Goal: Task Accomplishment & Management: Use online tool/utility

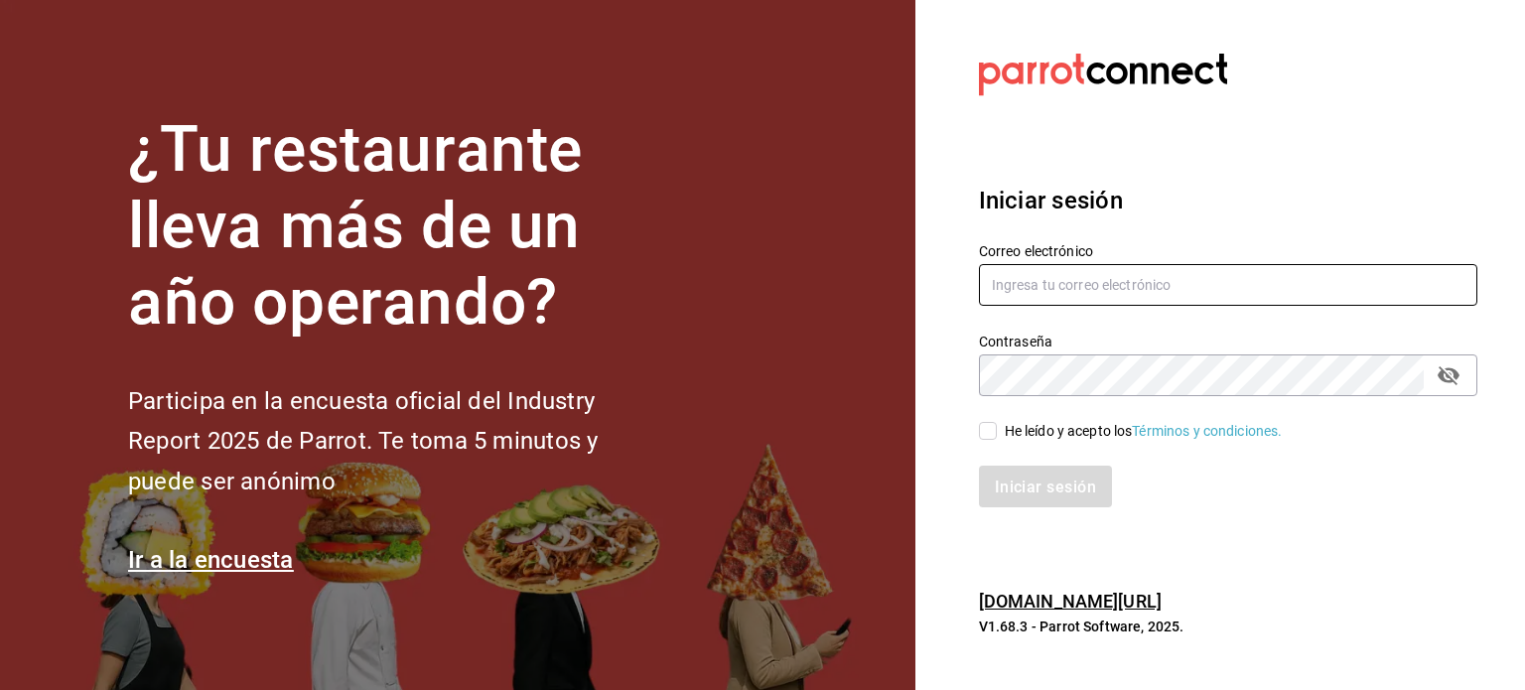
type input "[PERSON_NAME][EMAIL_ADDRESS][DOMAIN_NAME]"
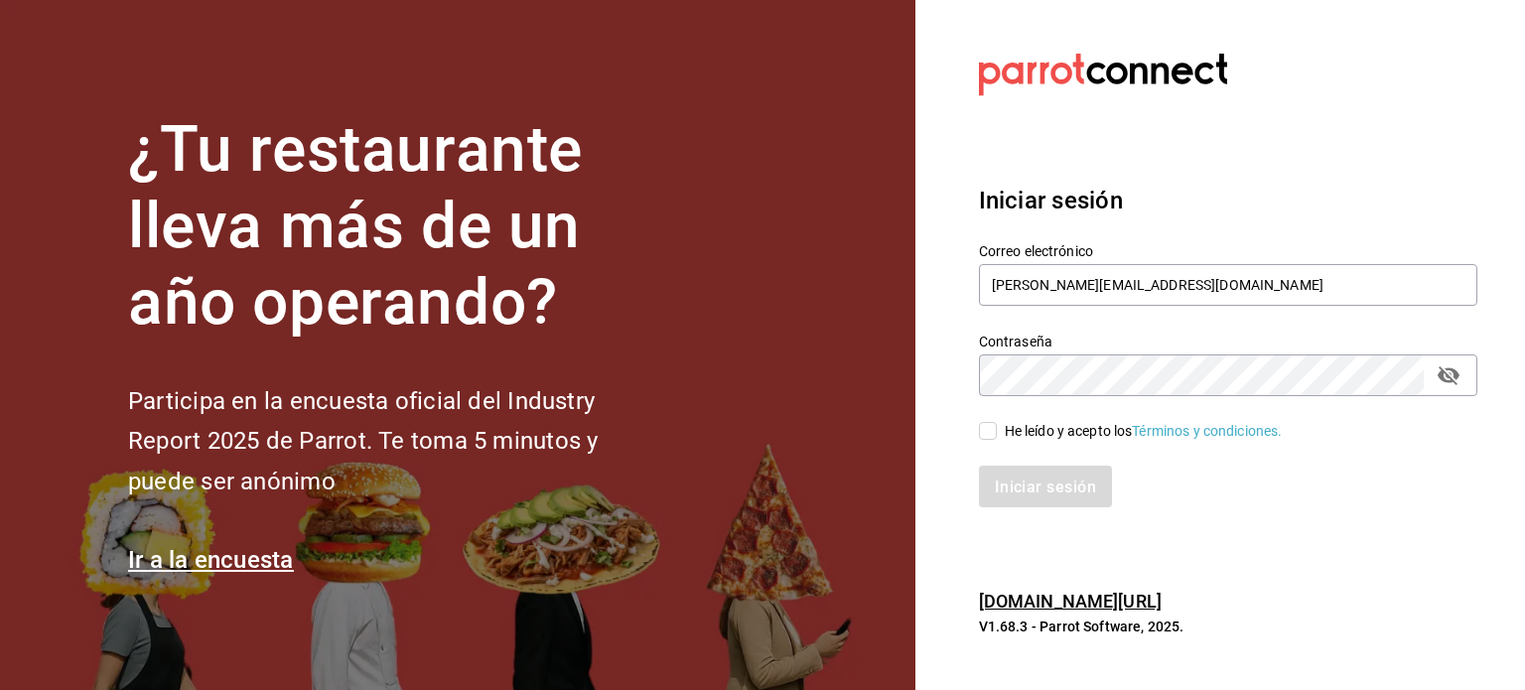
click at [993, 433] on input "He leído y acepto los Términos y condiciones." at bounding box center [988, 431] width 18 height 18
checkbox input "true"
click at [1026, 482] on font "Iniciar sesión" at bounding box center [1046, 485] width 101 height 19
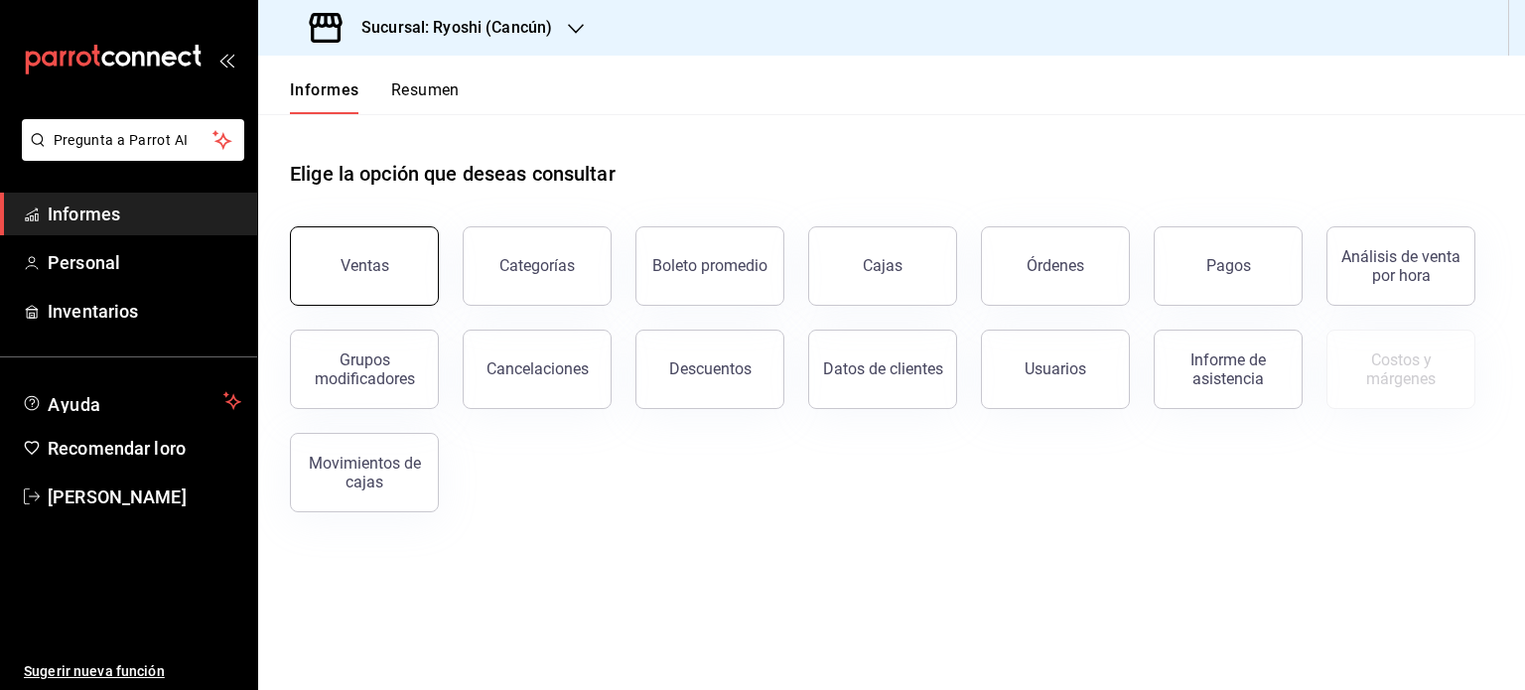
click at [351, 277] on button "Ventas" at bounding box center [364, 265] width 149 height 79
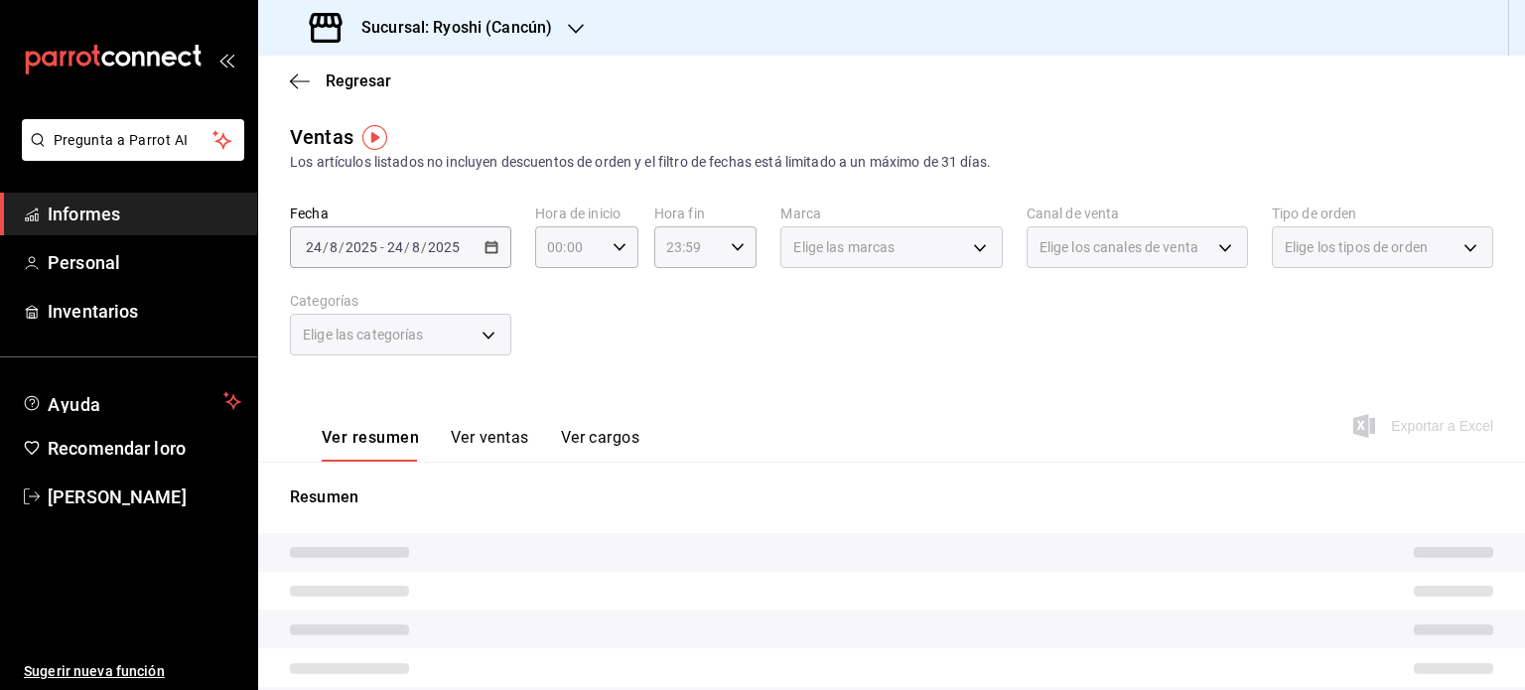
click at [529, 25] on font "Sucursal: Ryoshi (Cancún)" at bounding box center [456, 27] width 191 height 19
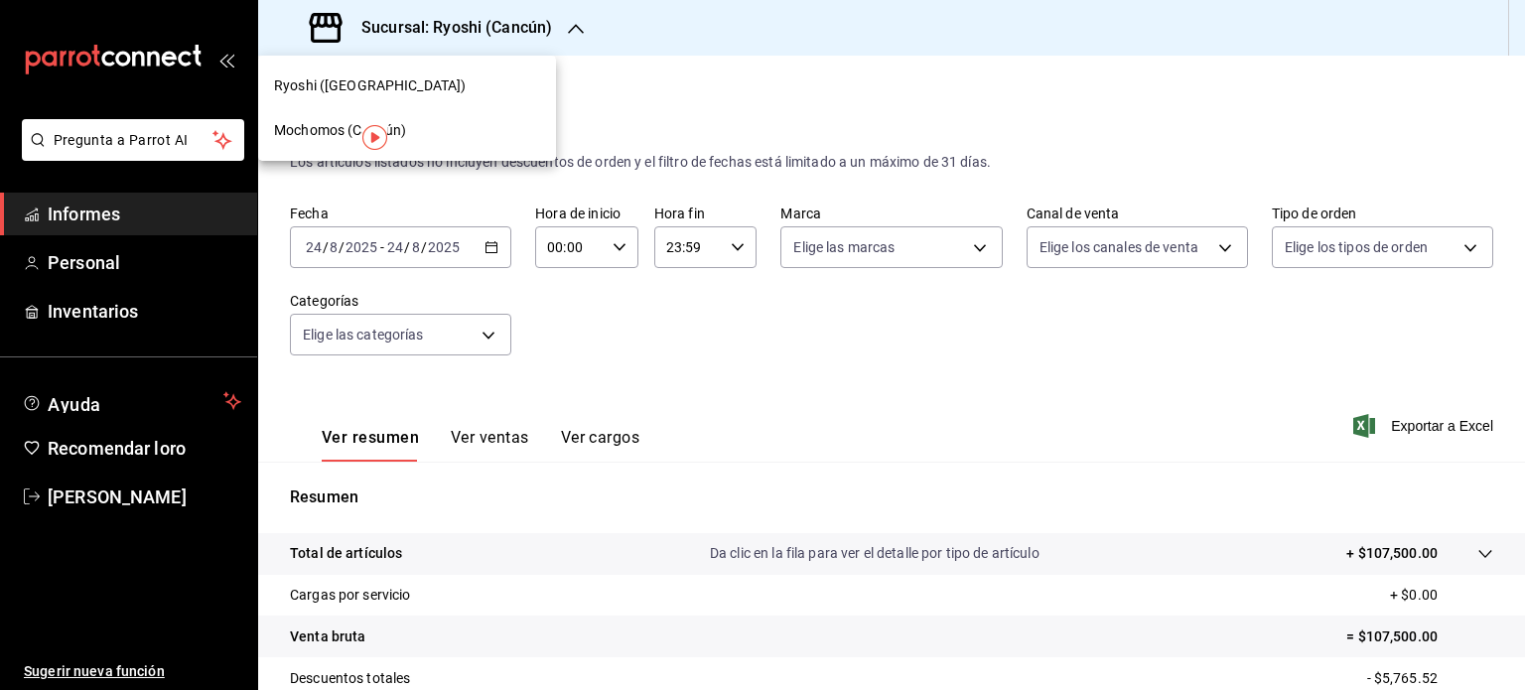
click at [443, 130] on div "Mochomos (Cancún)" at bounding box center [407, 130] width 266 height 21
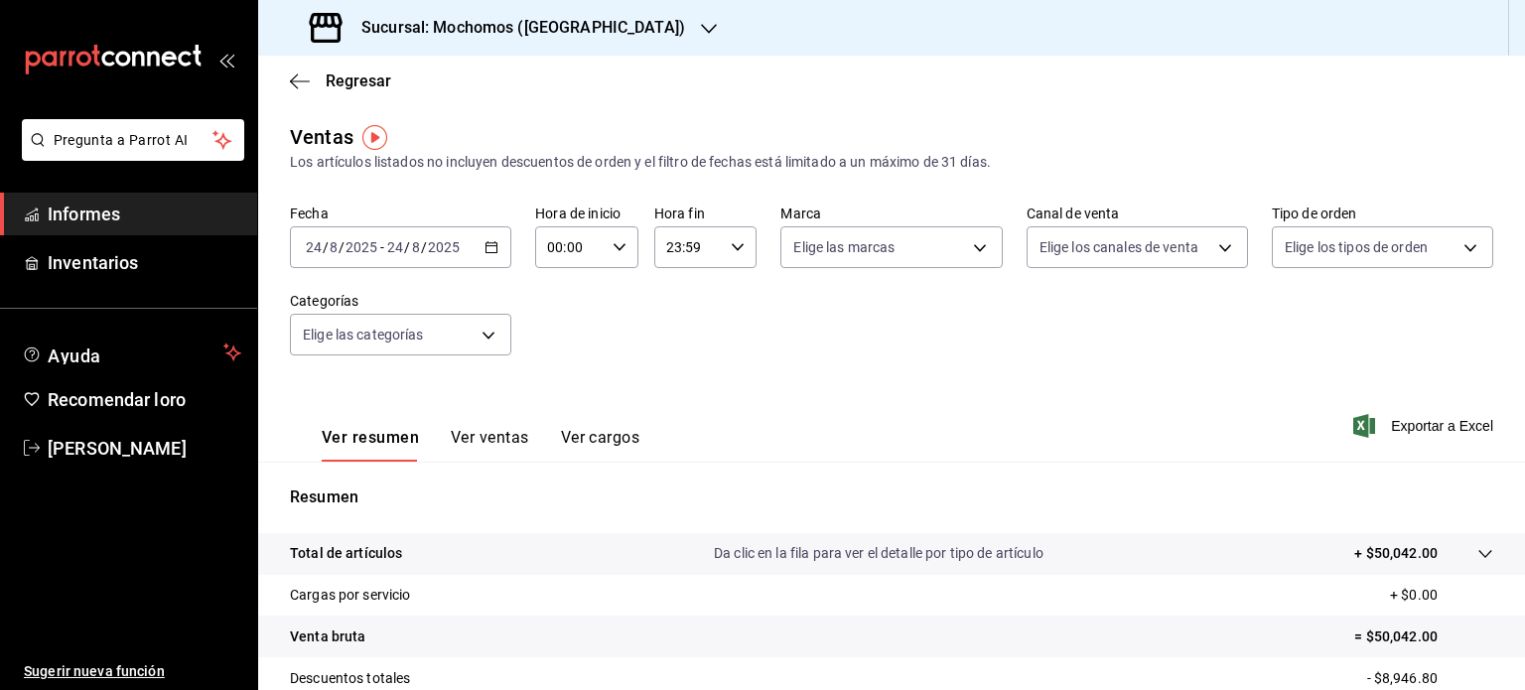
click at [1048, 430] on div "Ver resumen Ver ventas Ver cargos Exportar a Excel" at bounding box center [891, 420] width 1267 height 82
click at [487, 249] on icon "button" at bounding box center [491, 247] width 14 height 14
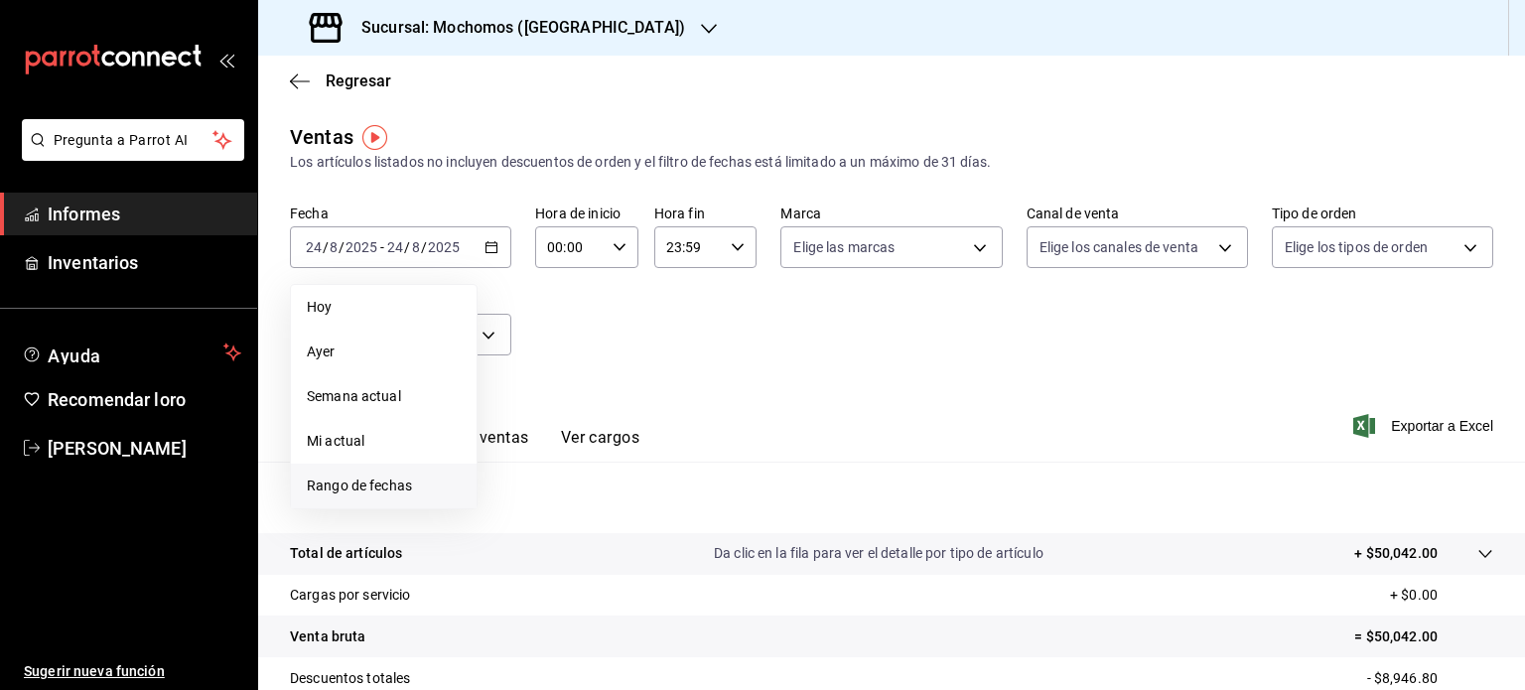
click at [421, 484] on span "Rango de fechas" at bounding box center [384, 485] width 154 height 21
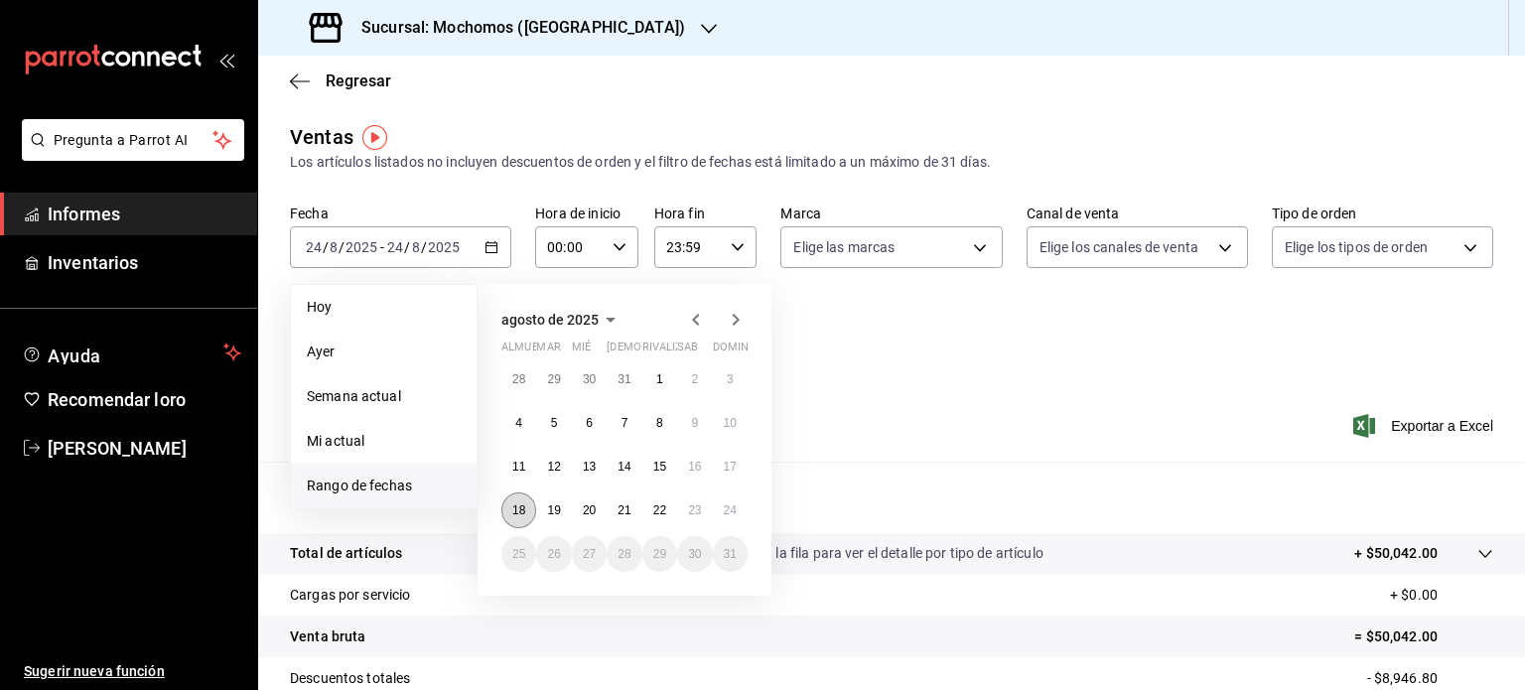
click at [521, 503] on font "18" at bounding box center [518, 510] width 13 height 14
click at [731, 503] on font "24" at bounding box center [730, 510] width 13 height 14
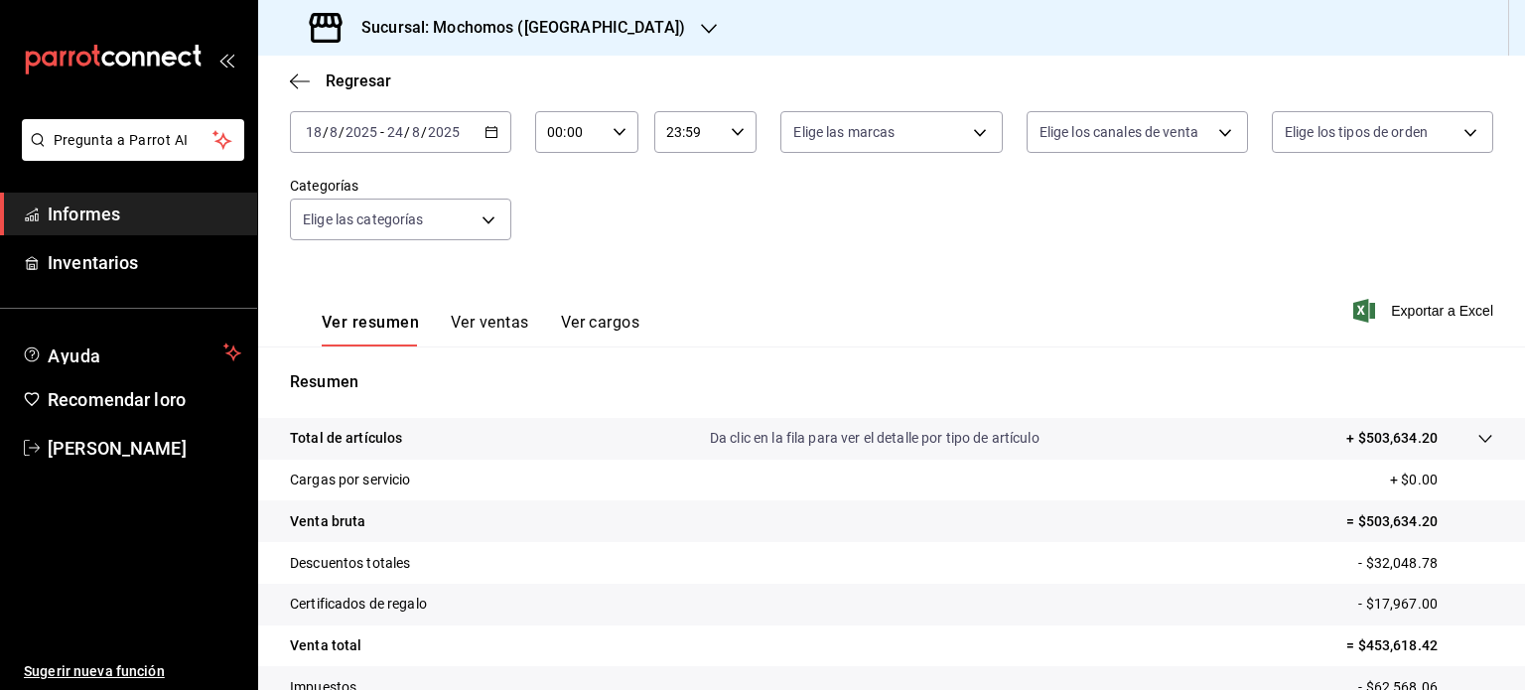
scroll to position [115, 0]
click at [1449, 315] on font "Exportar a Excel" at bounding box center [1442, 311] width 102 height 16
click at [1449, 305] on font "Exportar a Excel" at bounding box center [1442, 311] width 102 height 16
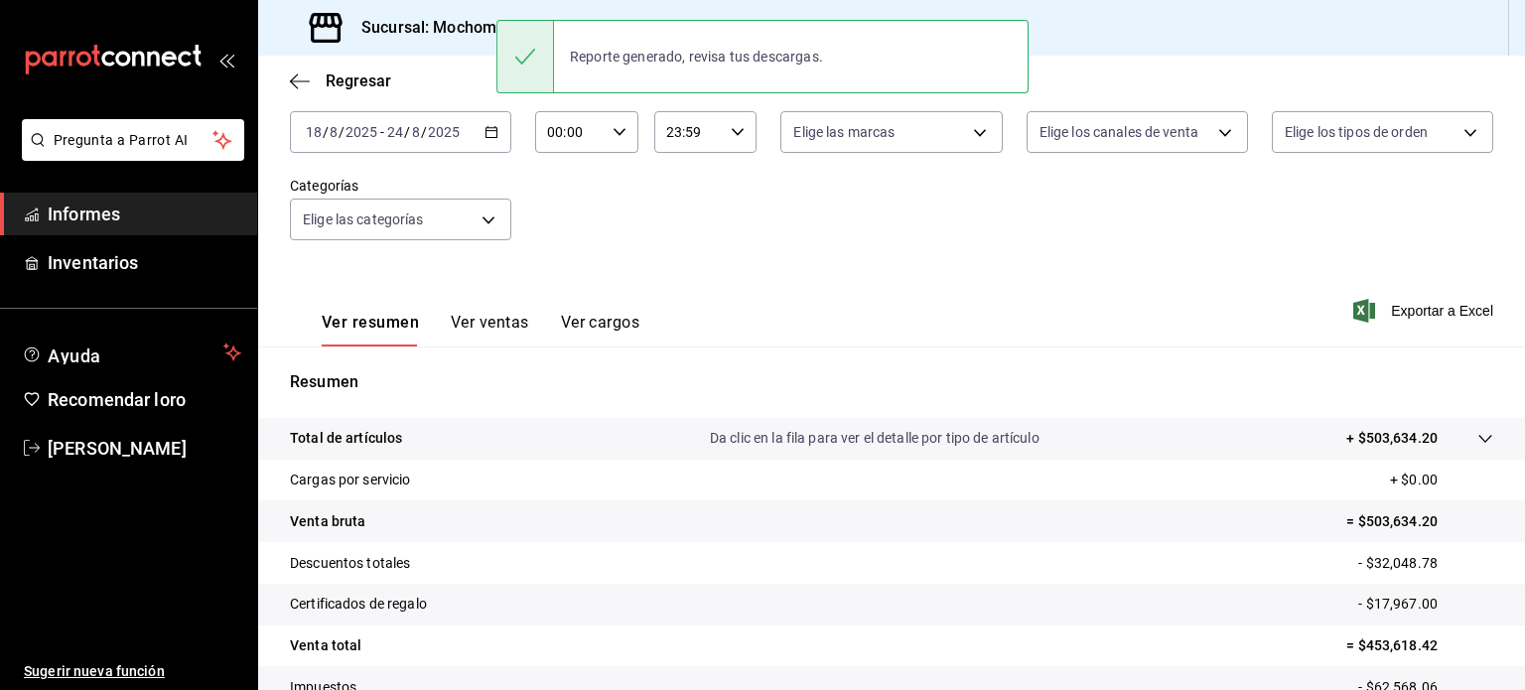
click at [885, 283] on div "Ver resumen Ver ventas Ver cargos Exportar a Excel" at bounding box center [891, 305] width 1267 height 82
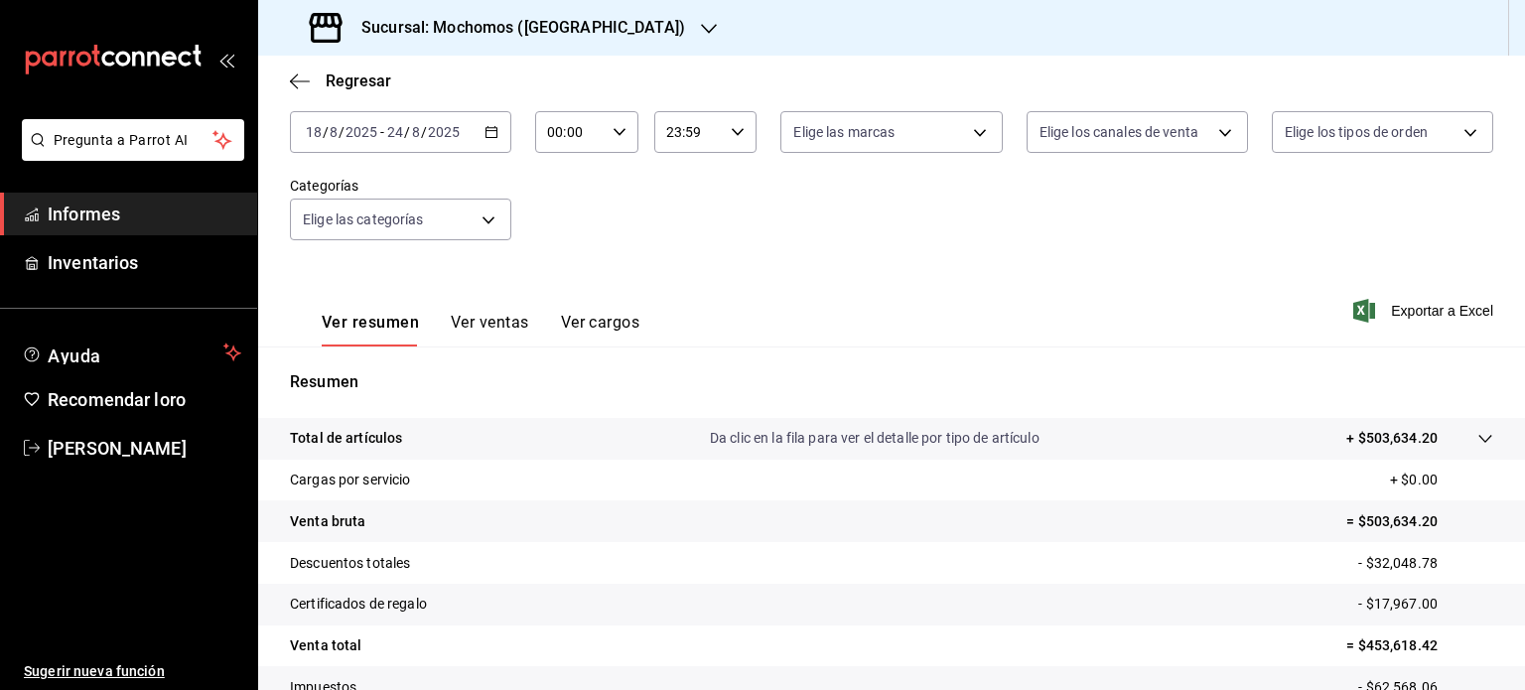
click at [623, 133] on div "00:00 Hora de inicio" at bounding box center [586, 132] width 103 height 42
click at [561, 174] on button "05" at bounding box center [557, 183] width 43 height 40
type input "05:00"
click at [770, 265] on div at bounding box center [762, 345] width 1525 height 690
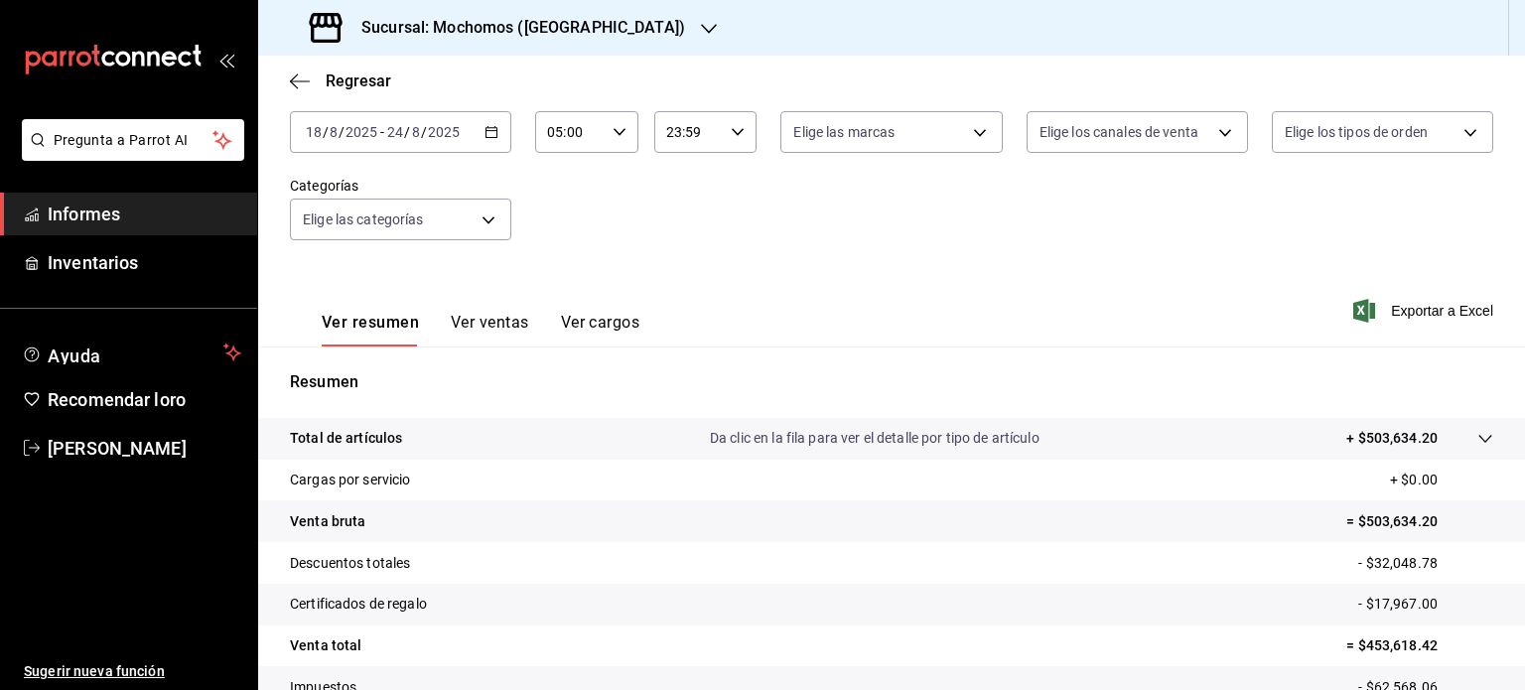
click at [523, 16] on h3 "Sucursal: Mochomos (Cancún)" at bounding box center [514, 28] width 339 height 24
click at [440, 134] on div "Mochomos (Cancún)" at bounding box center [407, 130] width 266 height 21
click at [489, 137] on \(Stroke\) "button" at bounding box center [491, 132] width 12 height 11
click at [834, 360] on div "Resumen Total de artículos Da clic en la fila para ver el detalle por tipo de a…" at bounding box center [891, 559] width 1267 height 427
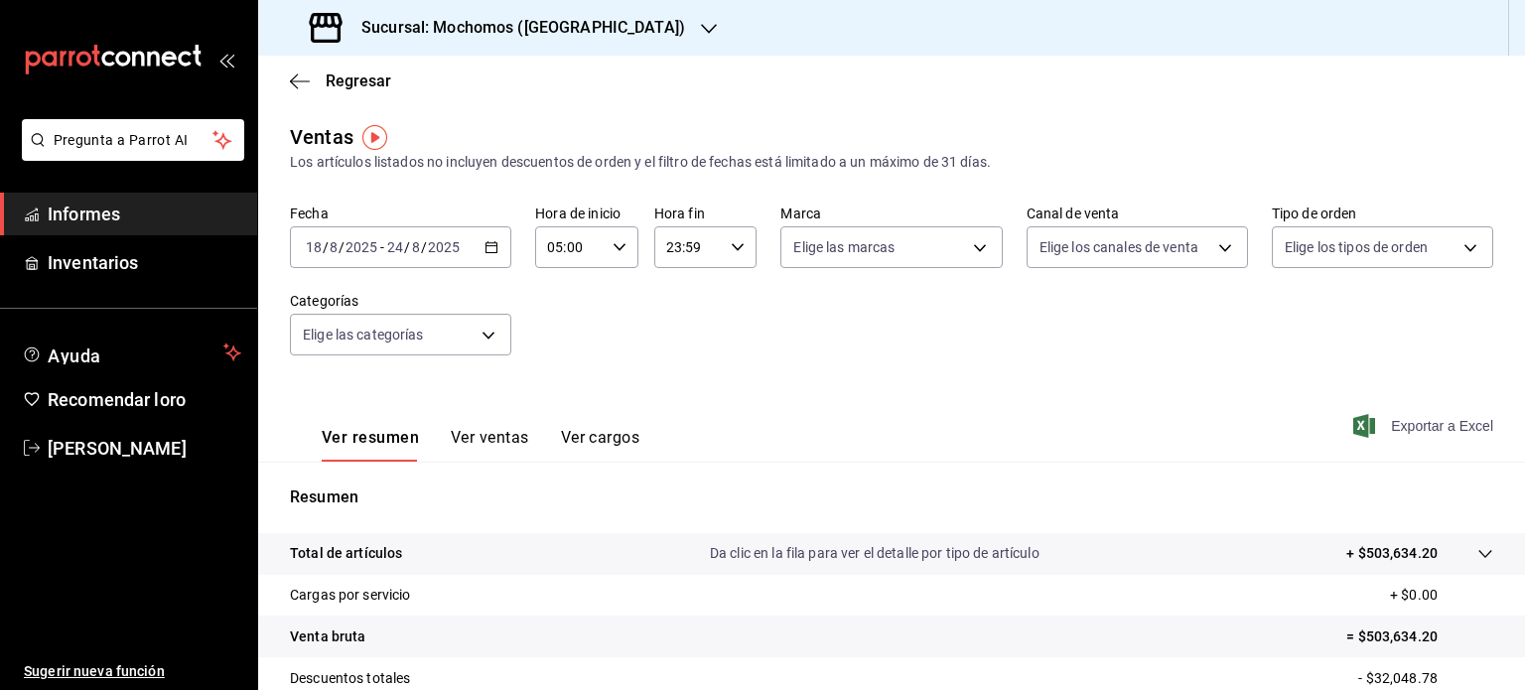
click at [1397, 432] on font "Exportar a Excel" at bounding box center [1442, 426] width 102 height 16
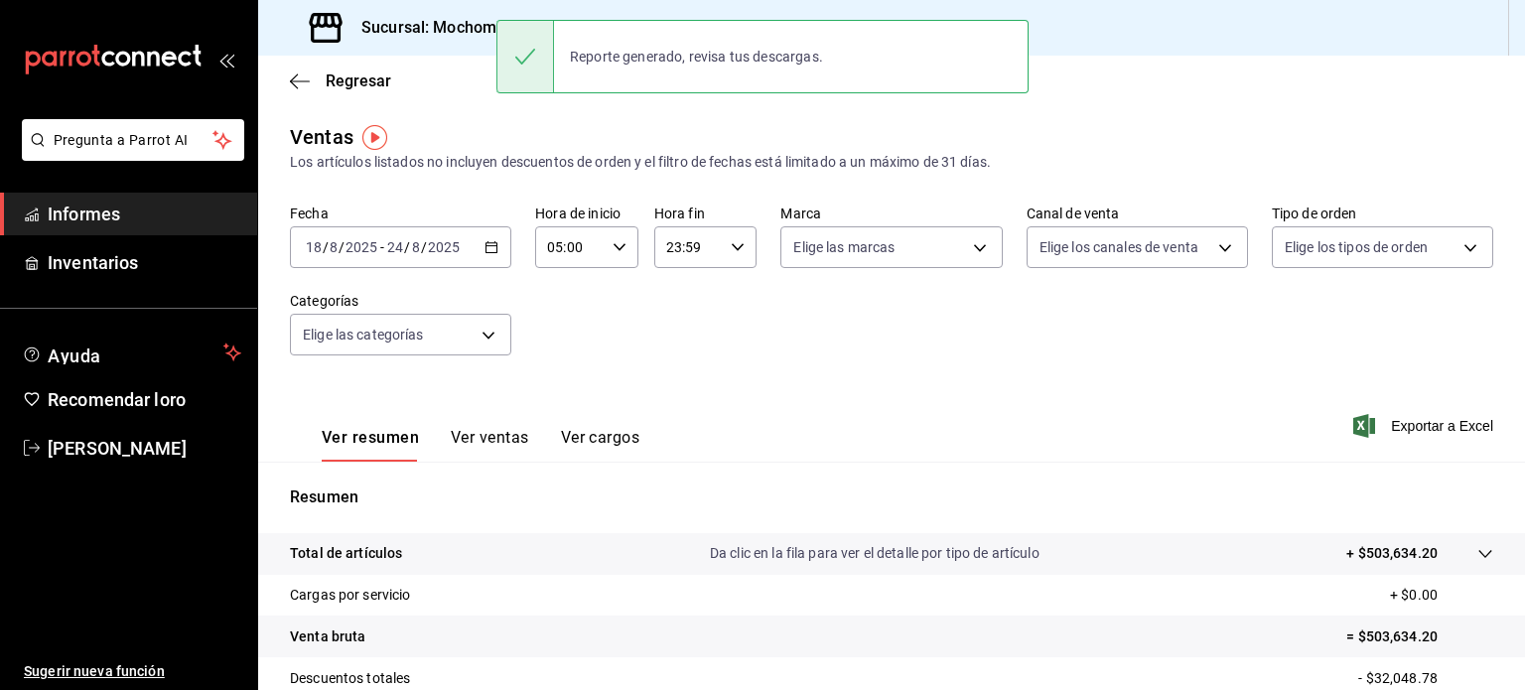
click at [711, 370] on div "Fecha 2025-08-18 18 / 8 / 2025 - 2025-08-24 24 / 8 / 2025 Hora de inicio 05:00 …" at bounding box center [891, 291] width 1203 height 175
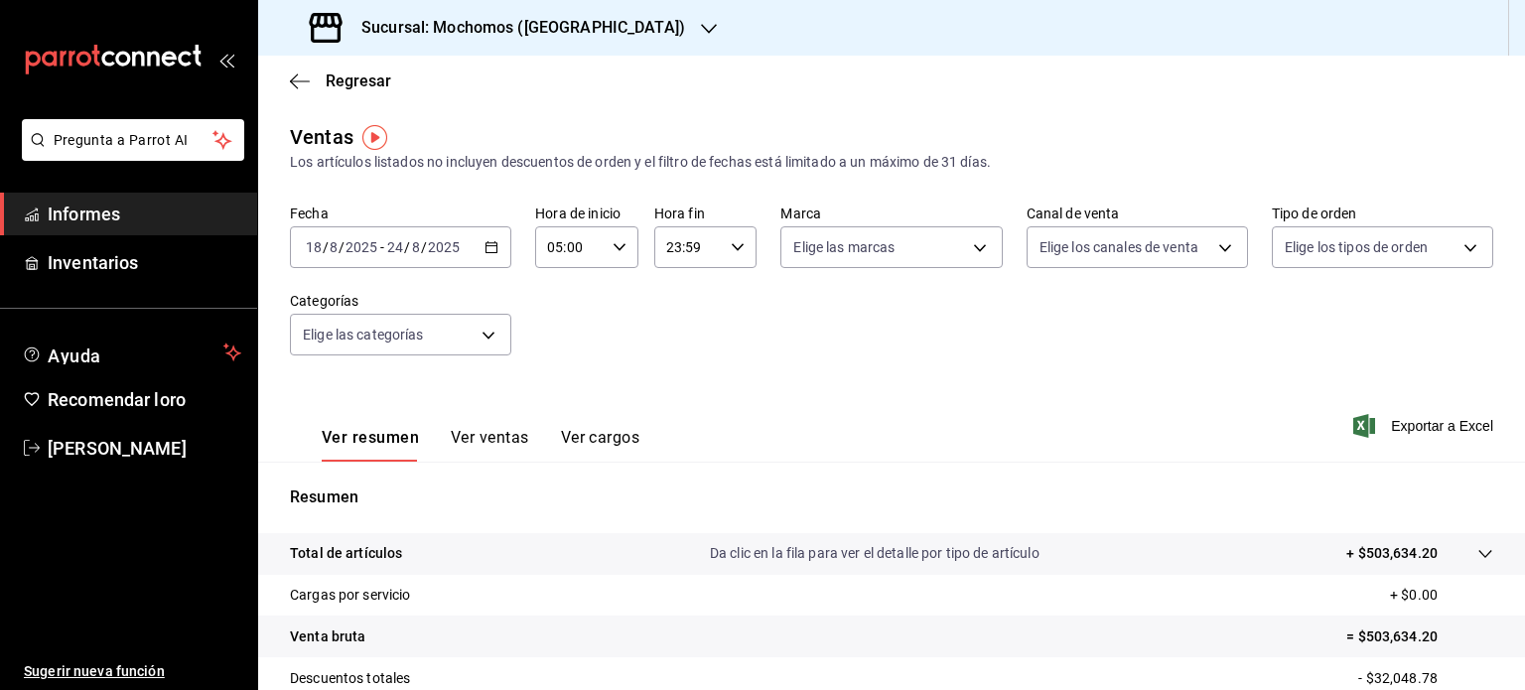
click at [496, 246] on div "2025-08-18 18 / 8 / 2025 - 2025-08-24 24 / 8 / 2025" at bounding box center [400, 247] width 221 height 42
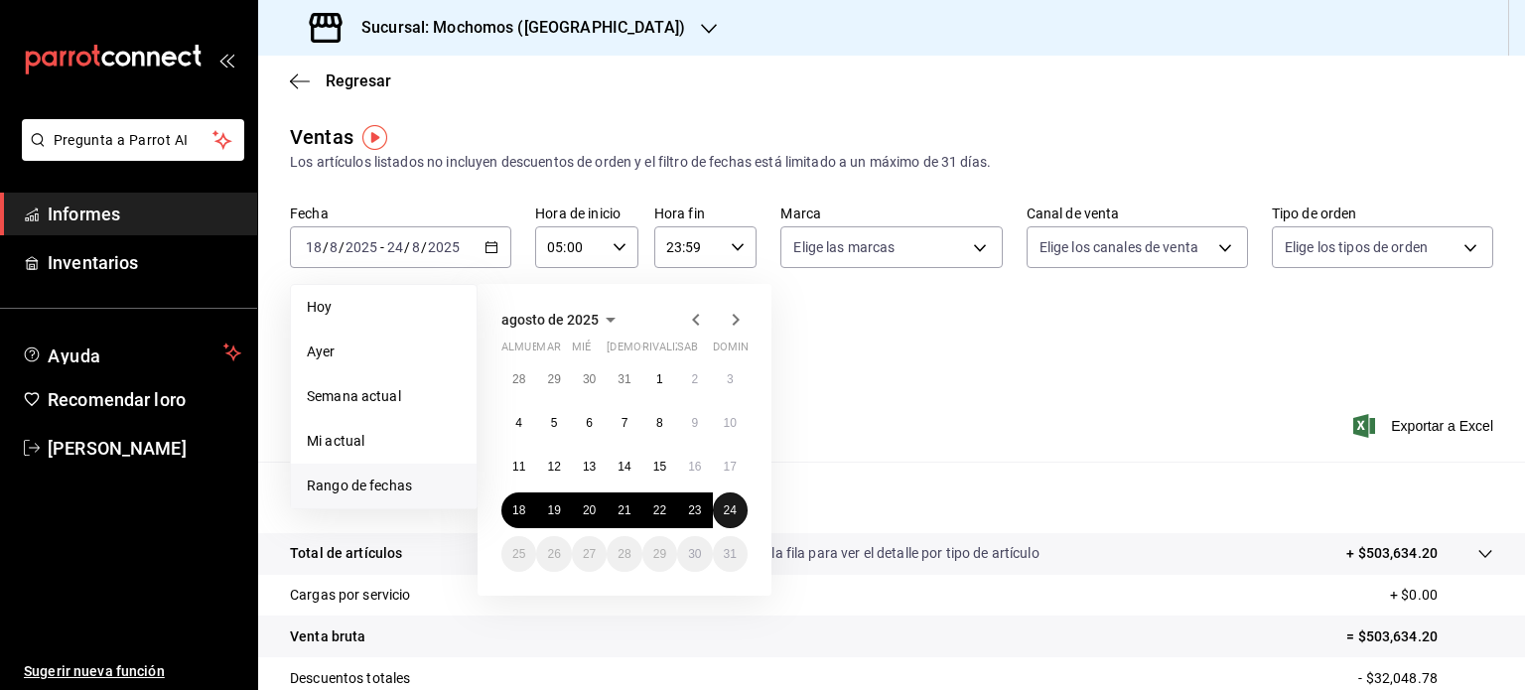
click at [731, 508] on font "24" at bounding box center [730, 510] width 13 height 14
click at [512, 511] on font "18" at bounding box center [518, 510] width 13 height 14
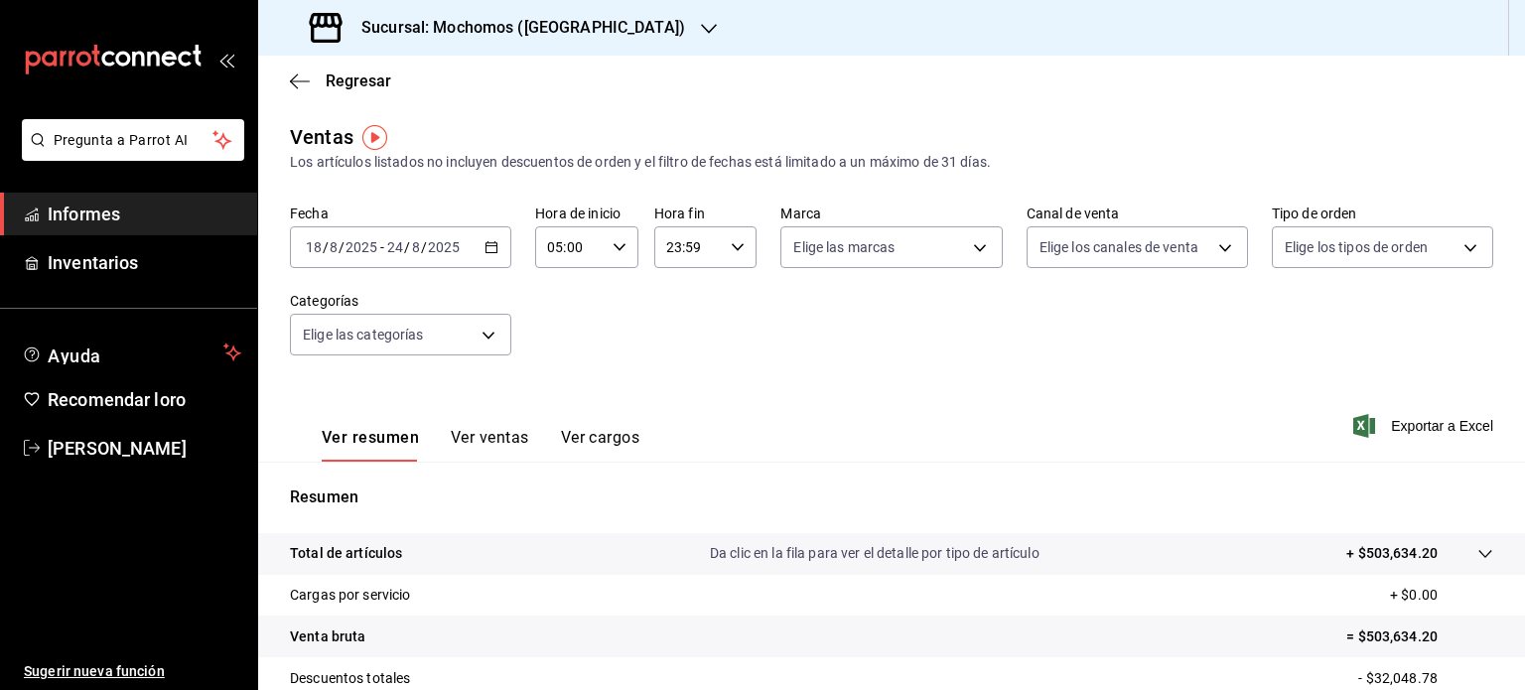
click at [488, 245] on icon "button" at bounding box center [491, 247] width 14 height 14
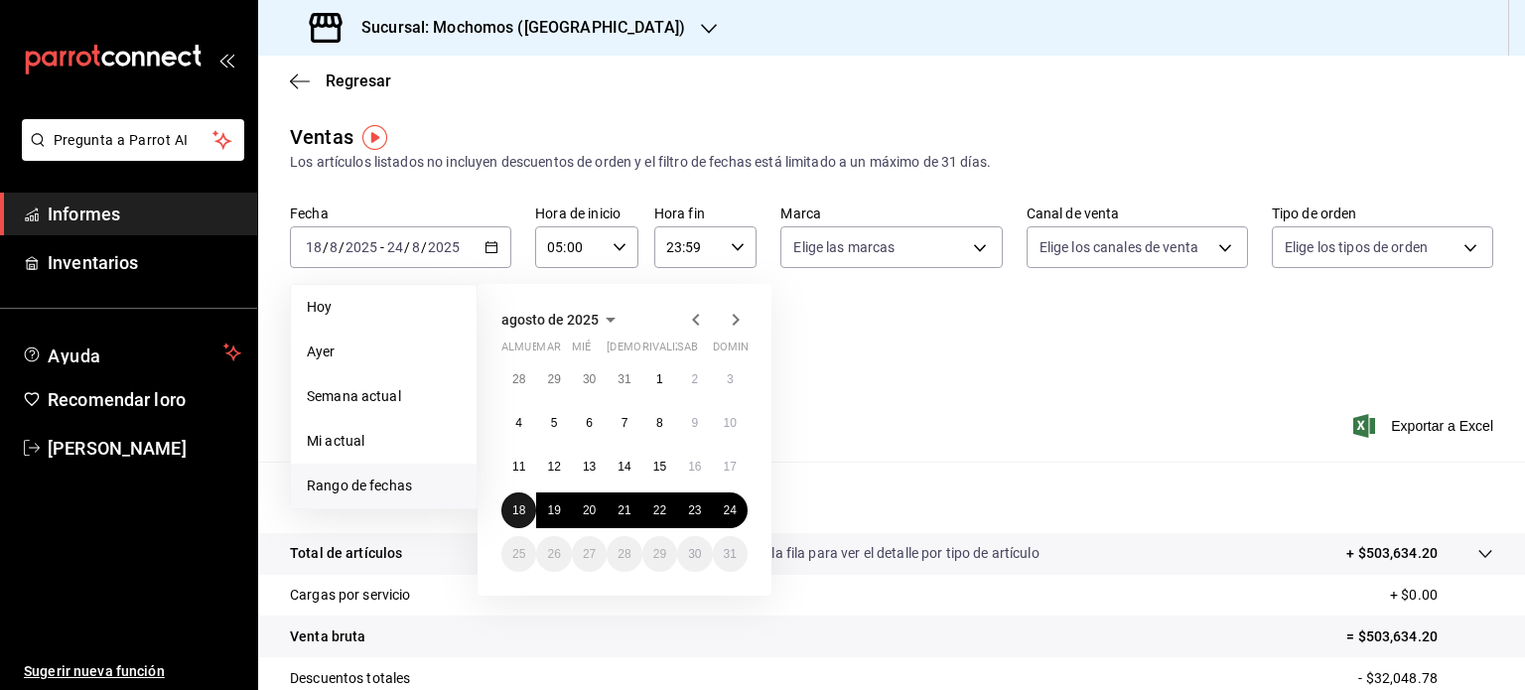
click at [516, 505] on font "18" at bounding box center [518, 510] width 13 height 14
click at [739, 512] on button "24" at bounding box center [730, 510] width 35 height 36
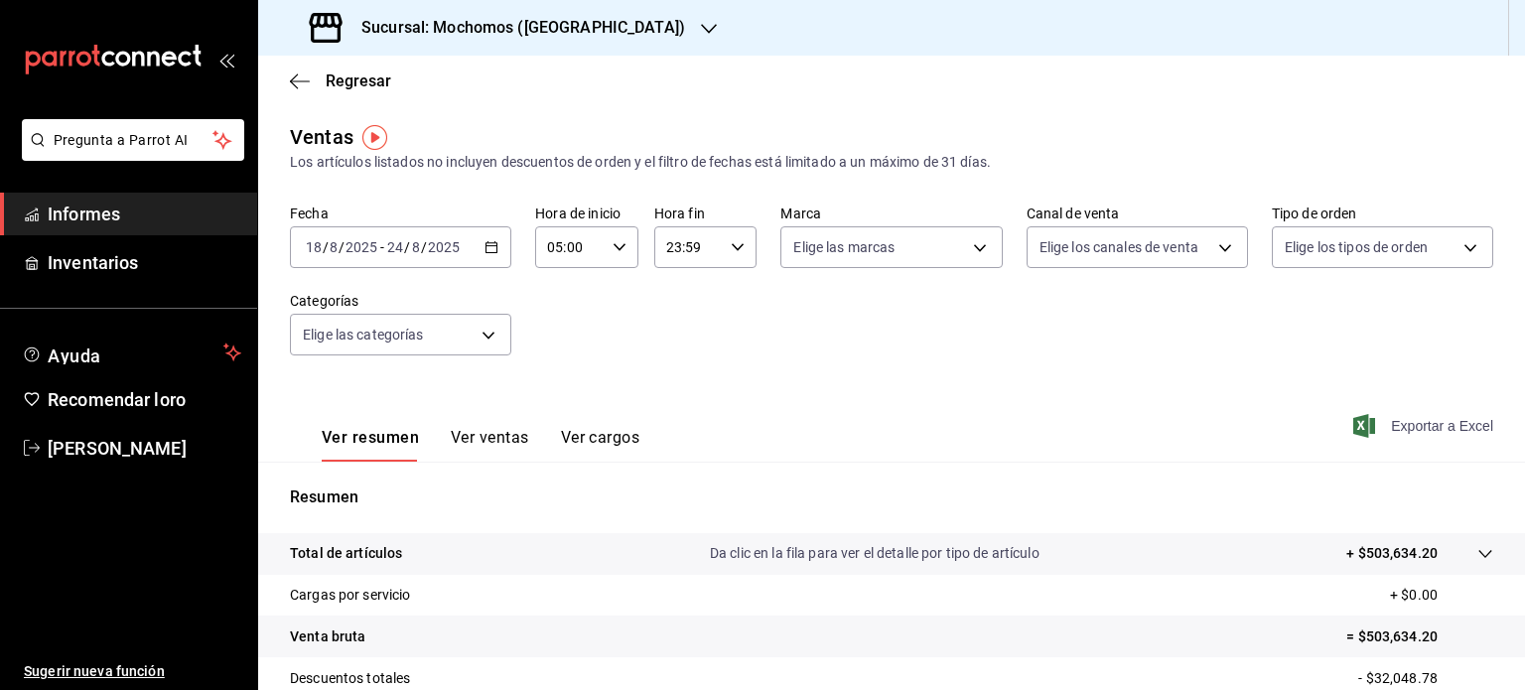
click at [1391, 424] on font "Exportar a Excel" at bounding box center [1442, 426] width 102 height 16
